Goal: Information Seeking & Learning: Learn about a topic

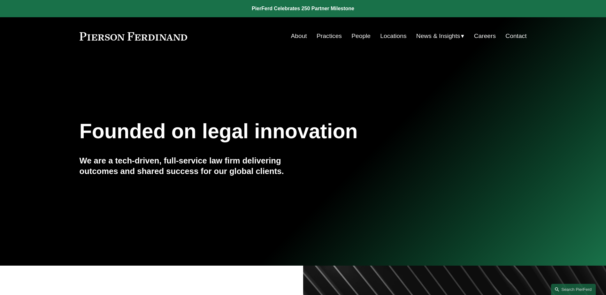
click at [356, 36] on link "People" at bounding box center [361, 36] width 19 height 12
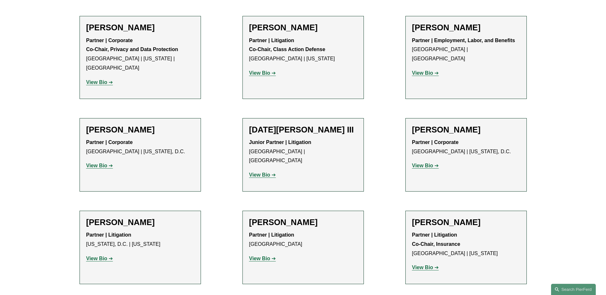
scroll to position [767, 0]
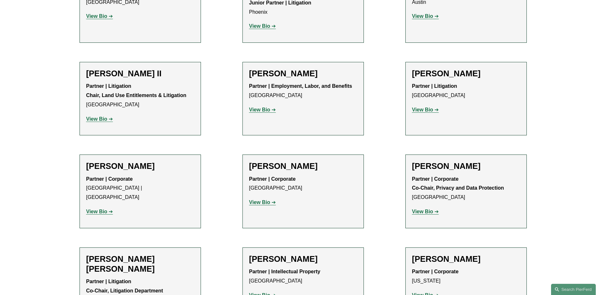
click at [99, 209] on strong "View Bio" at bounding box center [96, 211] width 21 height 5
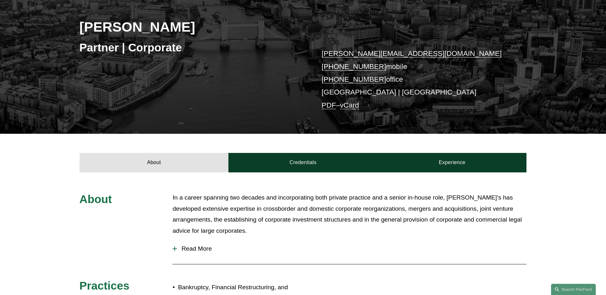
scroll to position [160, 0]
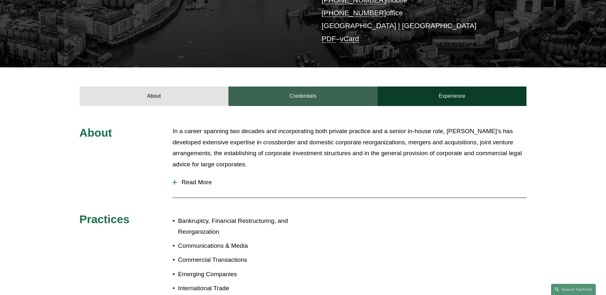
click at [290, 99] on link "Credentials" at bounding box center [303, 96] width 149 height 19
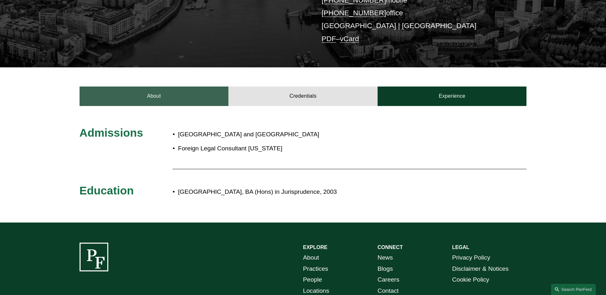
click at [189, 96] on link "About" at bounding box center [154, 96] width 149 height 19
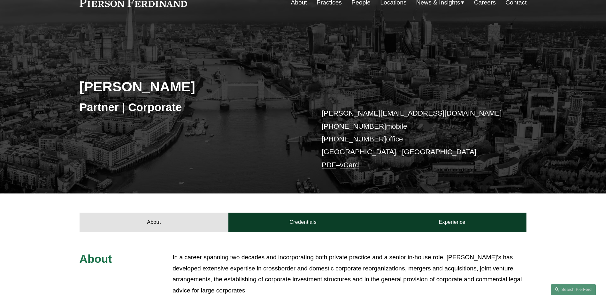
scroll to position [0, 0]
